Goal: Unclear

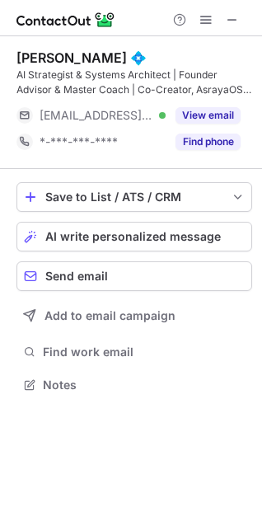
scroll to position [373, 262]
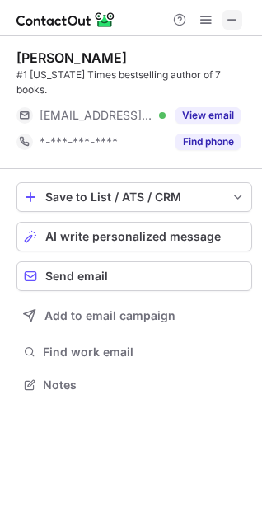
scroll to position [359, 262]
click at [234, 17] on span at bounding box center [232, 19] width 13 height 13
